Goal: Check status: Check status

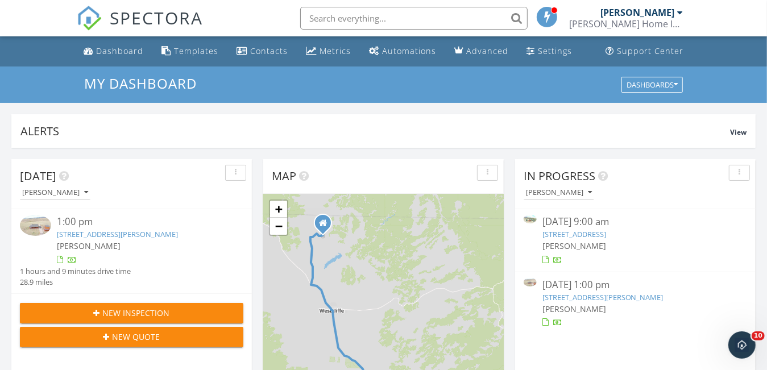
click at [101, 233] on link "2570 Phantom Ter Dr , Westcliffe, CO 81252" at bounding box center [117, 234] width 121 height 10
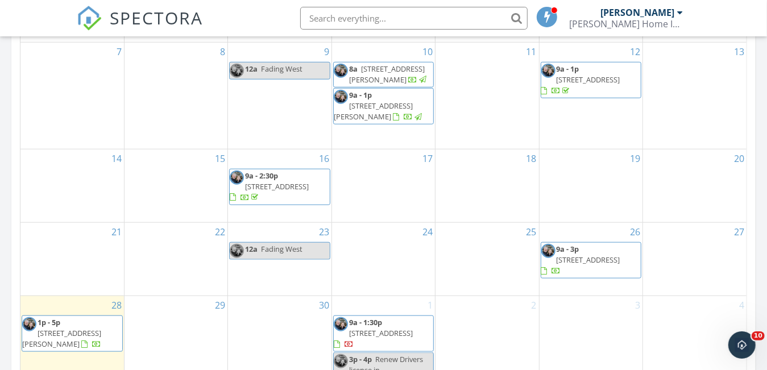
scroll to position [626, 0]
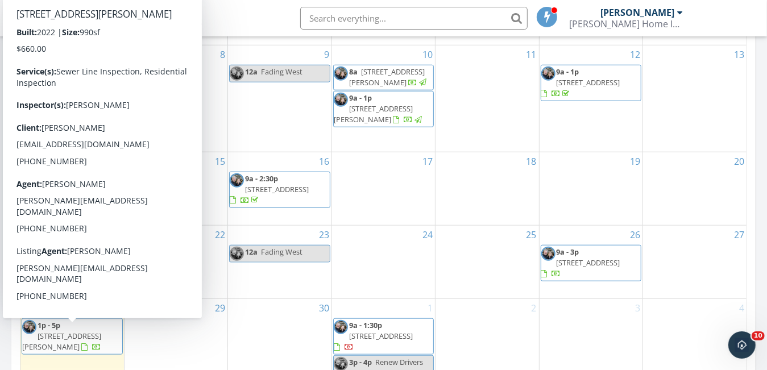
click at [76, 339] on span "2570 Phantom Ter Dr , Westcliffe 81252" at bounding box center [61, 341] width 79 height 21
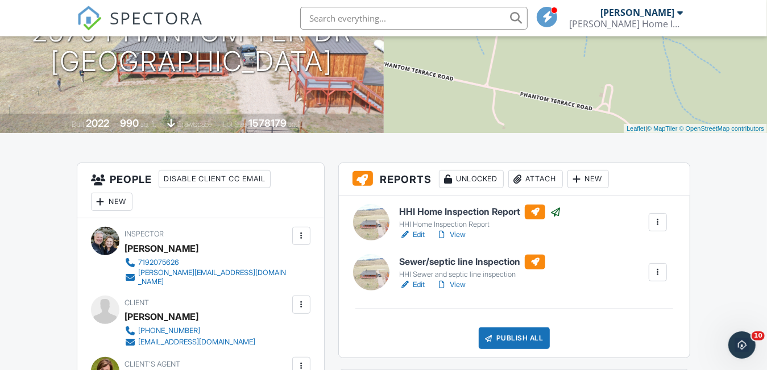
click at [457, 233] on link "View" at bounding box center [451, 234] width 30 height 11
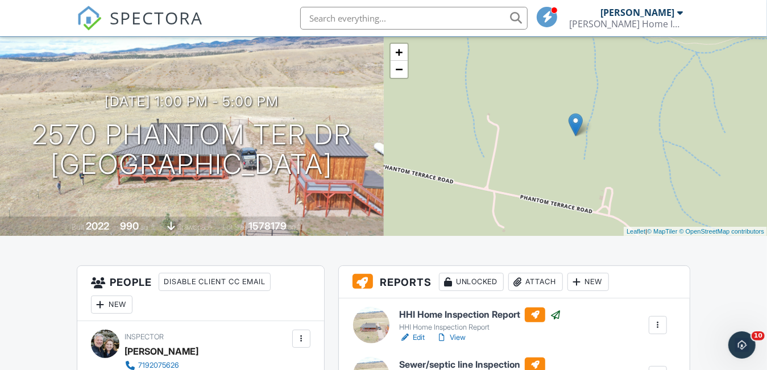
scroll to position [171, 0]
